Goal: Information Seeking & Learning: Learn about a topic

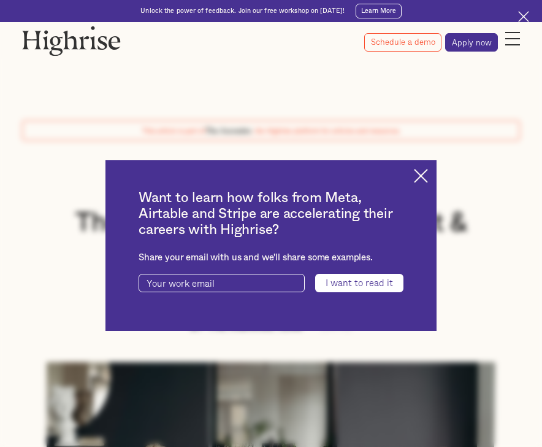
click at [428, 170] on img at bounding box center [421, 176] width 14 height 14
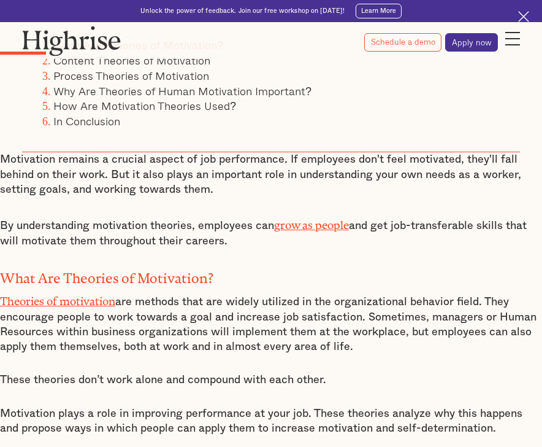
scroll to position [551, 0]
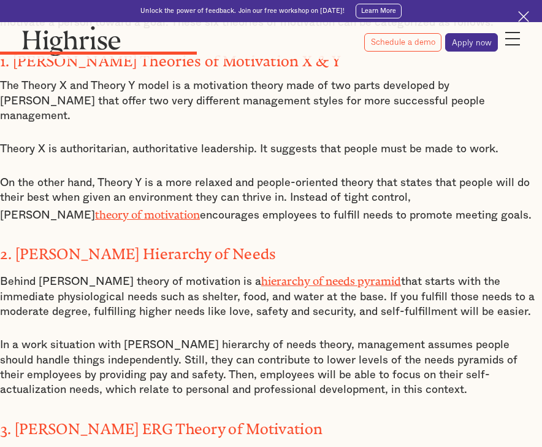
scroll to position [2010, 0]
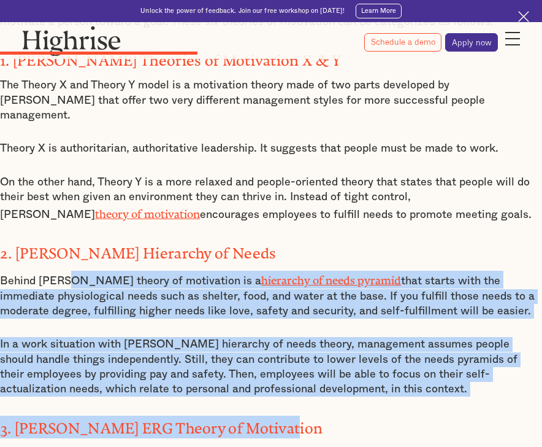
drag, startPoint x: 326, startPoint y: 374, endPoint x: 99, endPoint y: 269, distance: 249.5
click at [95, 268] on div "Content Theories of Motivation The content theory identifies a person's needs a…" at bounding box center [271, 450] width 542 height 1816
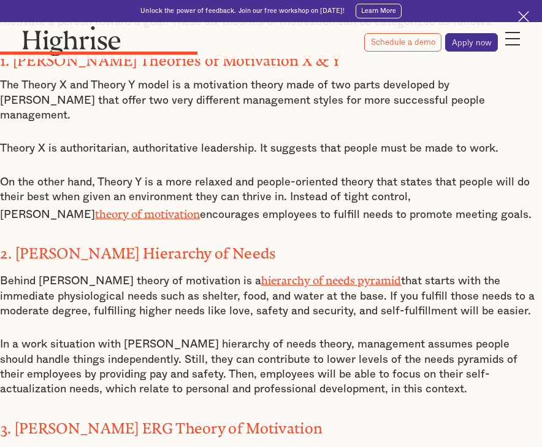
click at [274, 215] on div "Content Theories of Motivation The content theory identifies a person's needs a…" at bounding box center [271, 450] width 542 height 1816
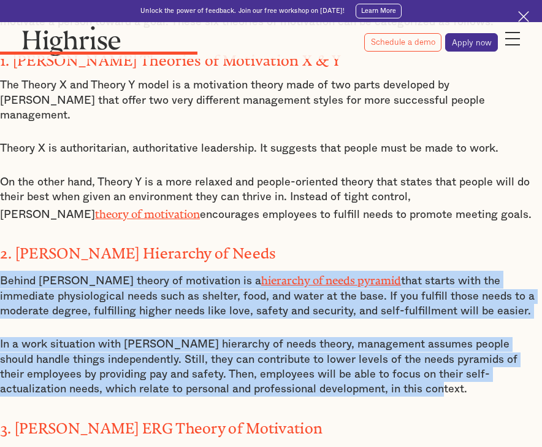
drag, startPoint x: 218, startPoint y: 332, endPoint x: -4, endPoint y: 243, distance: 239.2
copy div "Behind [PERSON_NAME] theory of motivation is a hierarchy of needs pyramid that …"
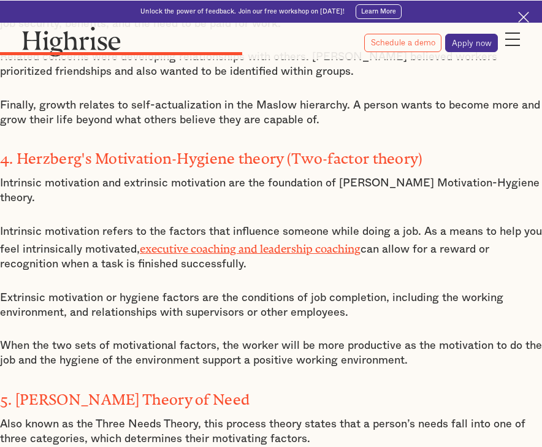
scroll to position [2572, 0]
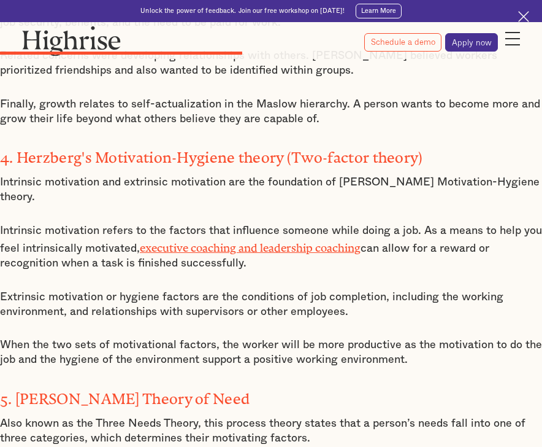
drag, startPoint x: 410, startPoint y: 293, endPoint x: -4, endPoint y: 138, distance: 441.7
copy div "Intrinsic motivation and extrinsic motivation are the foundation of [PERSON_NAM…"
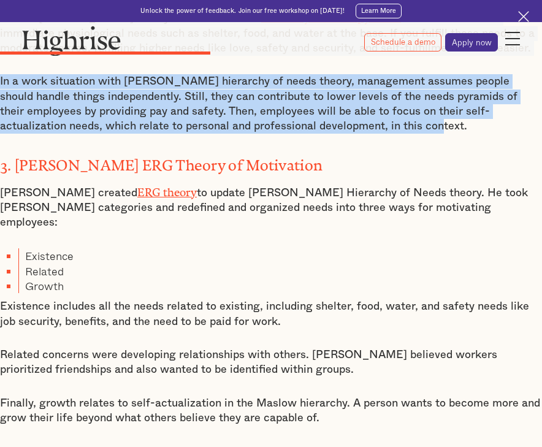
scroll to position [2274, 0]
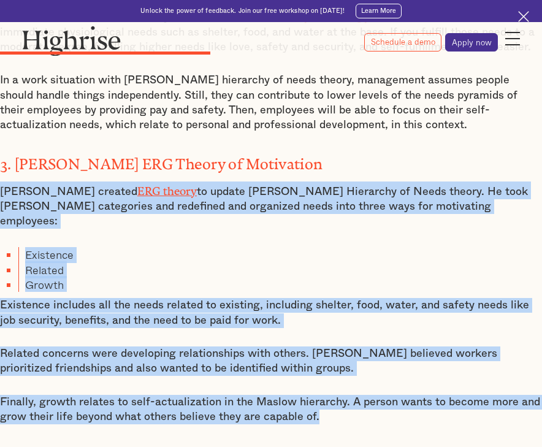
drag, startPoint x: 321, startPoint y: 372, endPoint x: -8, endPoint y: 160, distance: 391.9
copy div "[PERSON_NAME] created ERG theory to update [PERSON_NAME] Hierarchy of Needs the…"
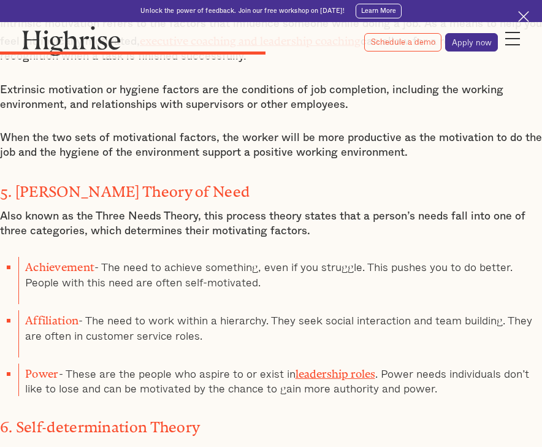
scroll to position [2777, 0]
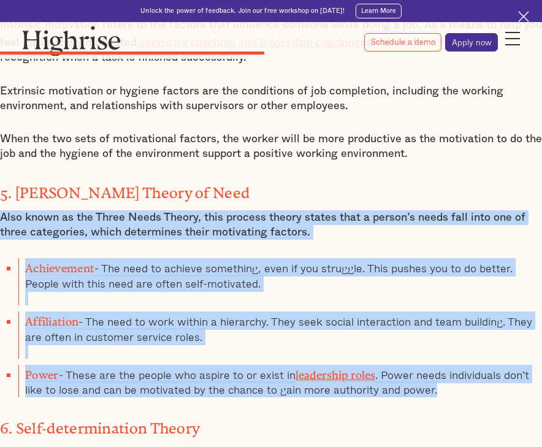
drag, startPoint x: 444, startPoint y: 315, endPoint x: -10, endPoint y: 144, distance: 485.0
copy div "Also known as the Three Needs Theory, this process theory states that a person’…"
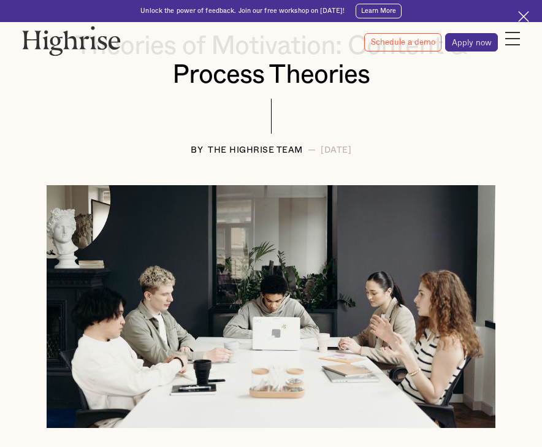
scroll to position [0, 0]
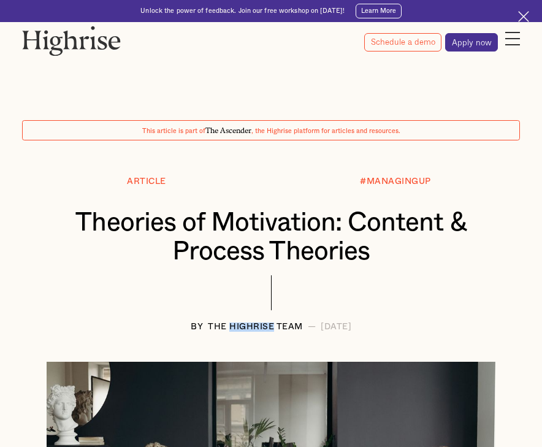
drag, startPoint x: 209, startPoint y: 322, endPoint x: 240, endPoint y: 327, distance: 32.3
click at [240, 327] on div "The Highrise Team" at bounding box center [255, 327] width 95 height 9
copy div "Highrise"
